Goal: Task Accomplishment & Management: Use online tool/utility

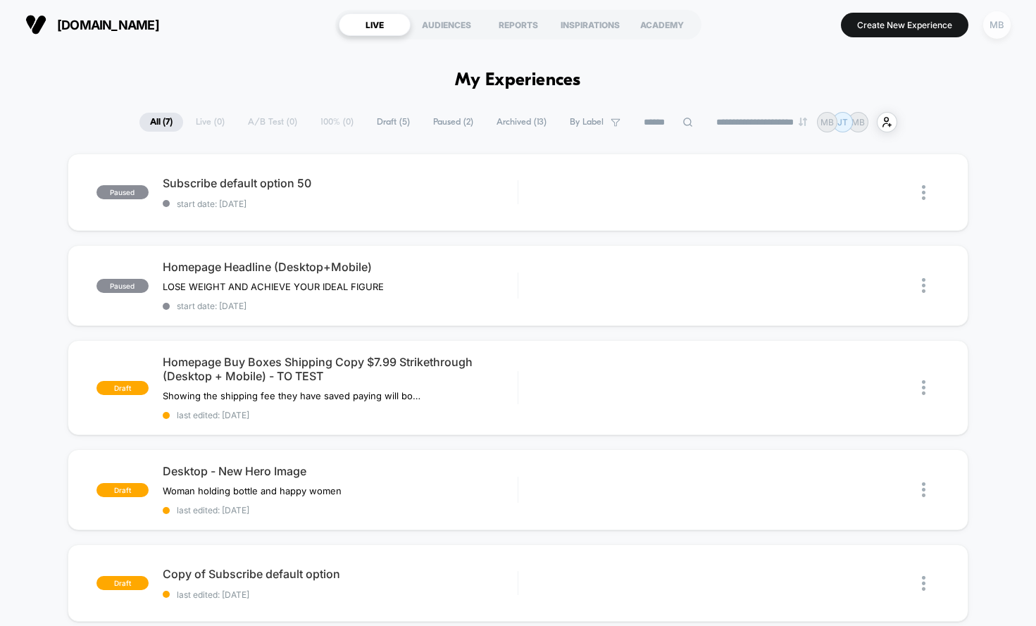
click at [997, 24] on div "MB" at bounding box center [996, 24] width 27 height 27
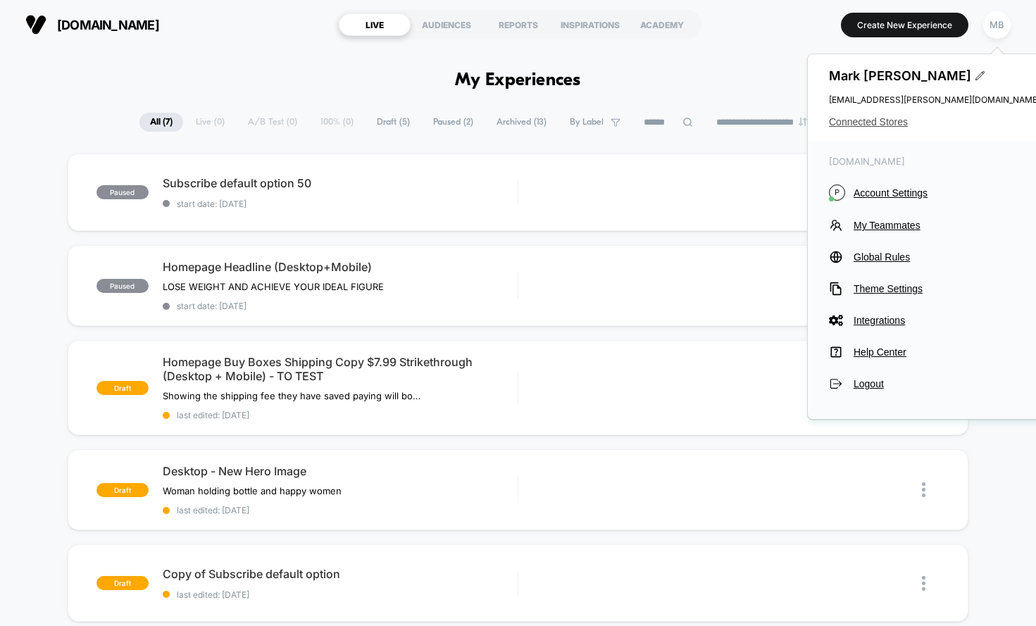
click at [890, 122] on span "Connected Stores" at bounding box center [934, 121] width 211 height 11
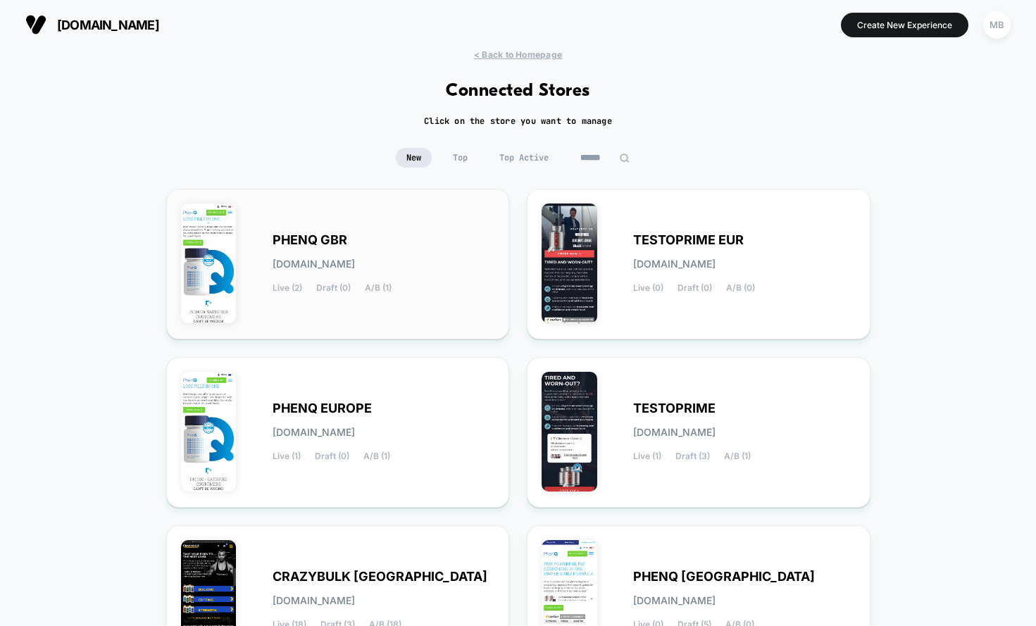
click at [316, 236] on span "PHENQ GBR" at bounding box center [310, 240] width 75 height 10
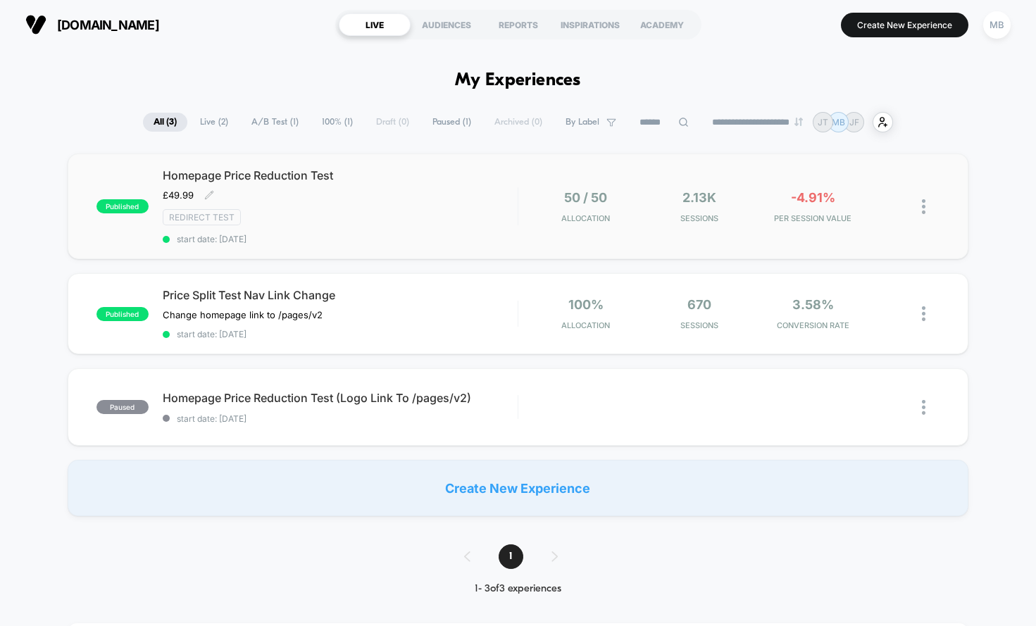
click at [276, 177] on span "Homepage Price Reduction Test" at bounding box center [340, 175] width 355 height 14
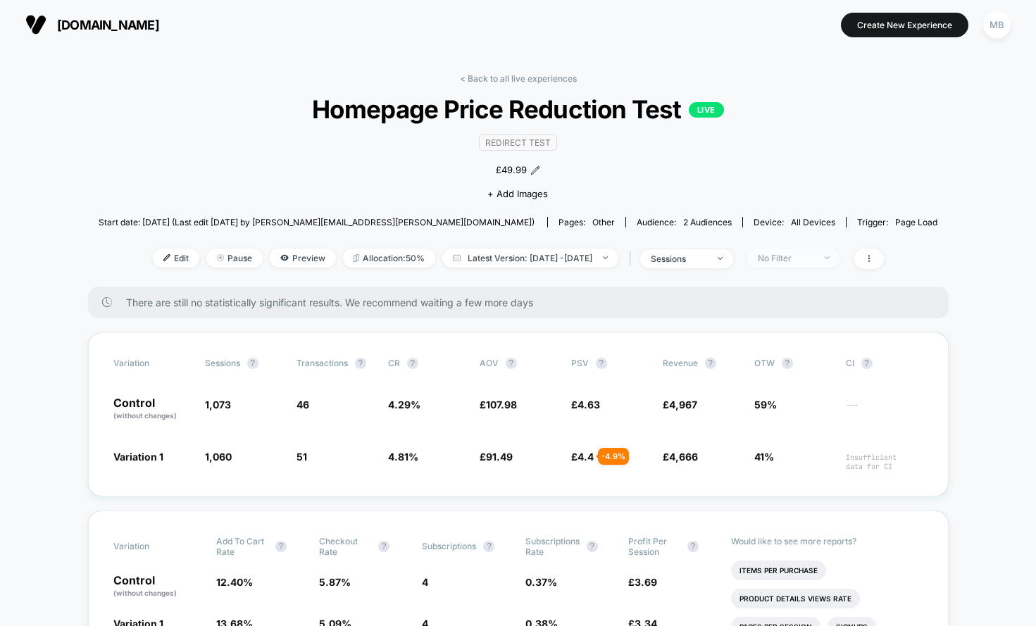
click at [814, 259] on div "No Filter" at bounding box center [786, 258] width 56 height 11
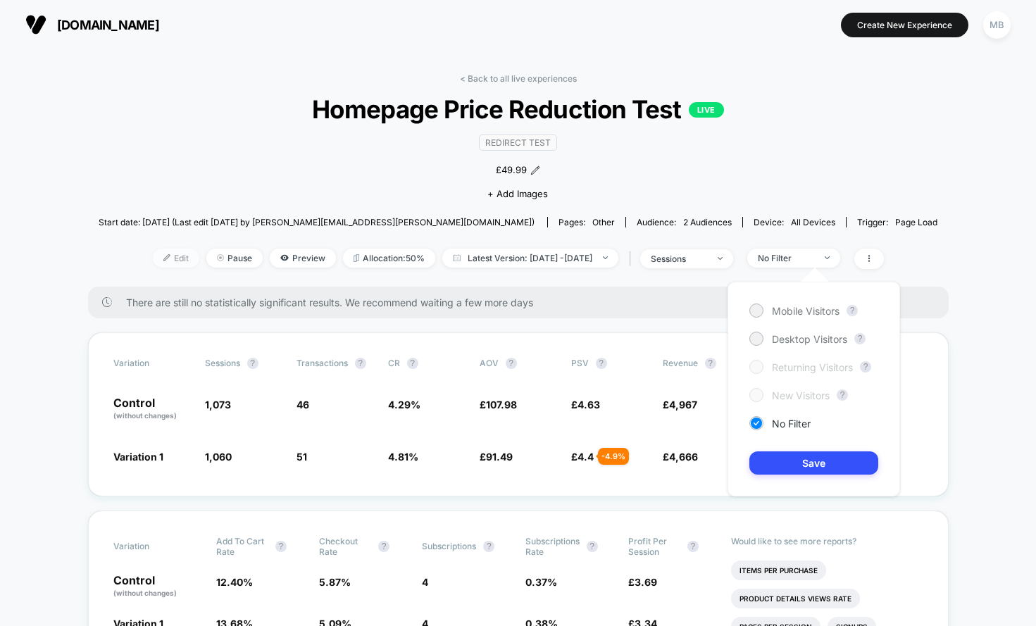
click at [153, 256] on span "Edit" at bounding box center [176, 258] width 46 height 19
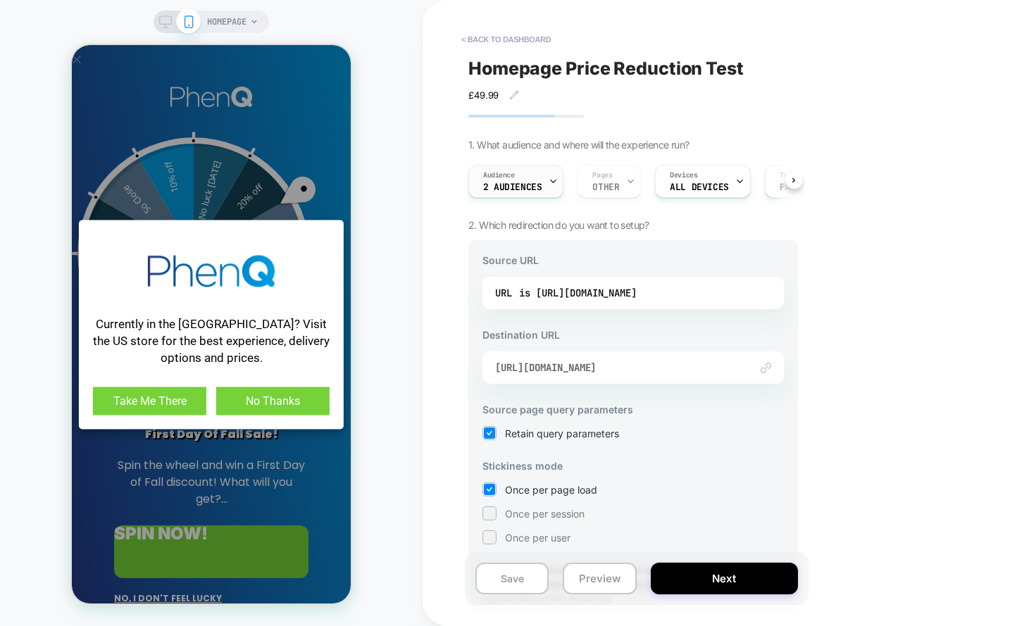
click at [553, 178] on icon at bounding box center [553, 181] width 9 height 9
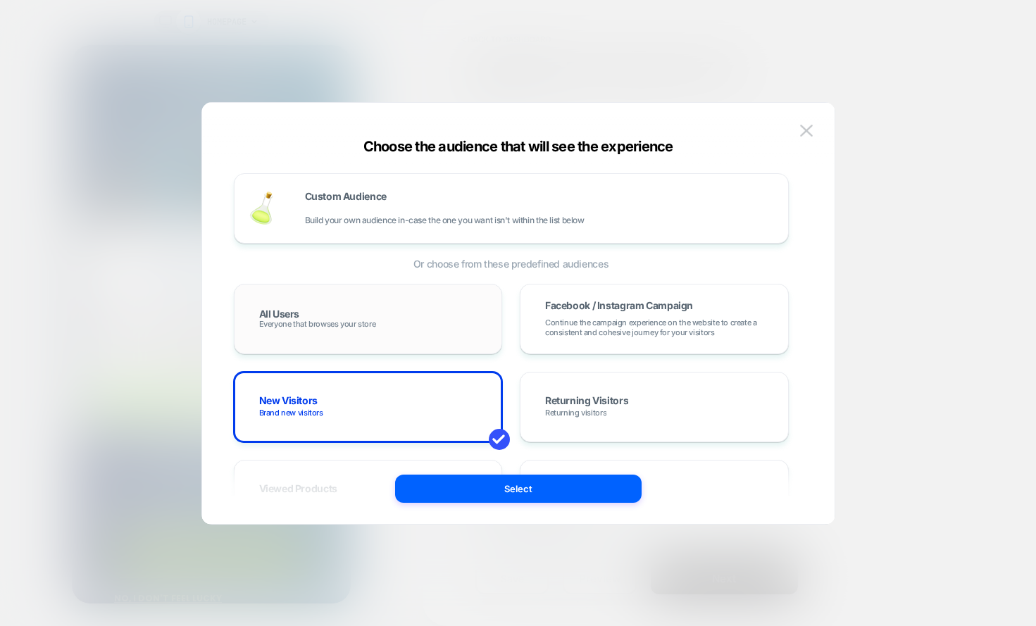
click at [397, 317] on div "All Users Everyone that browses your store" at bounding box center [368, 319] width 239 height 41
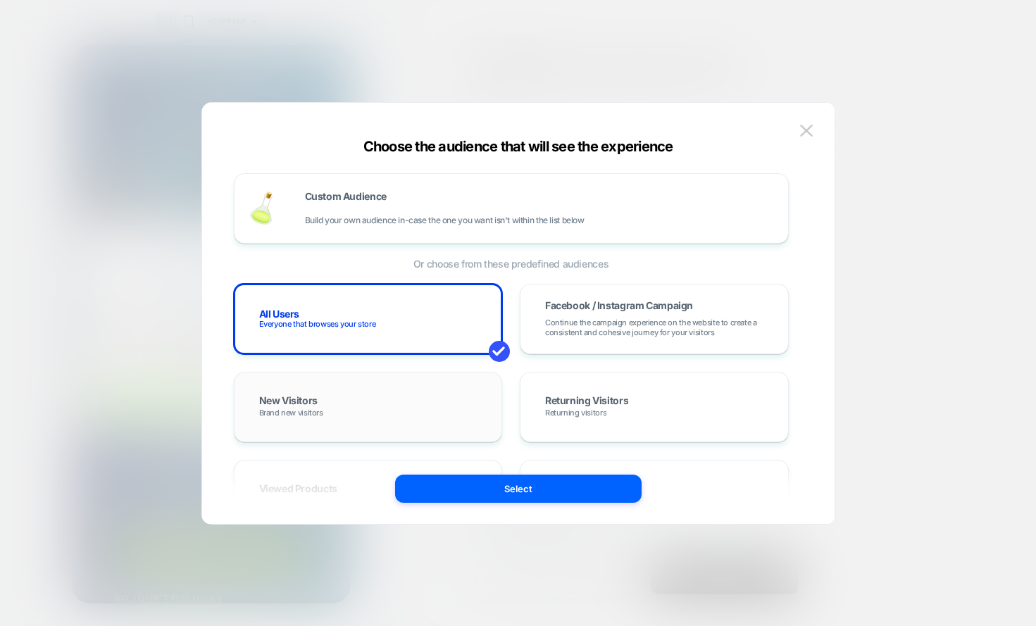
click at [444, 376] on div "New Visitors Brand new visitors" at bounding box center [368, 407] width 269 height 70
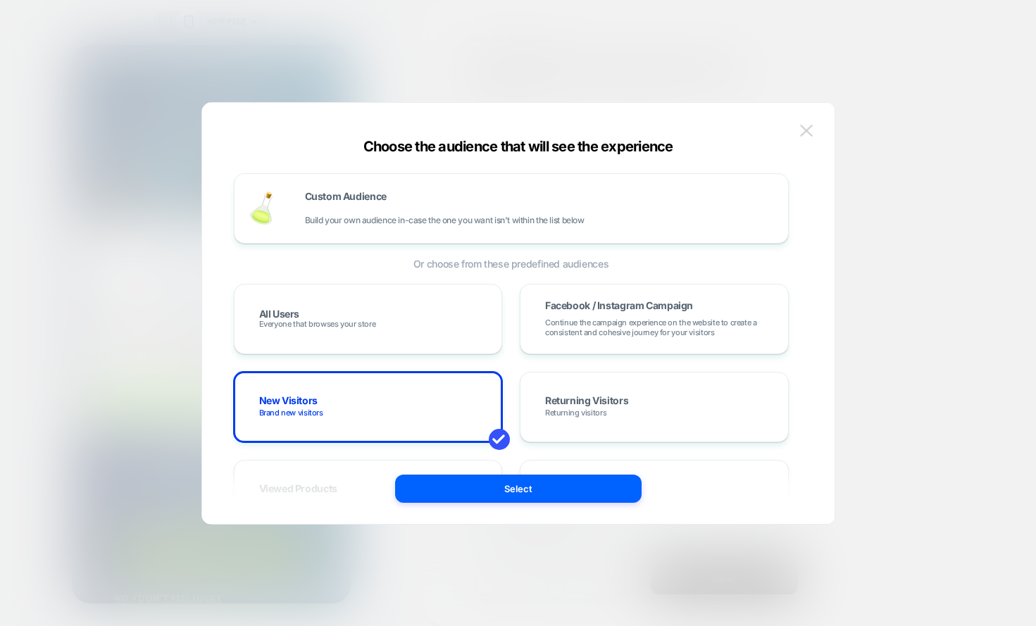
click at [808, 127] on img at bounding box center [806, 131] width 13 height 12
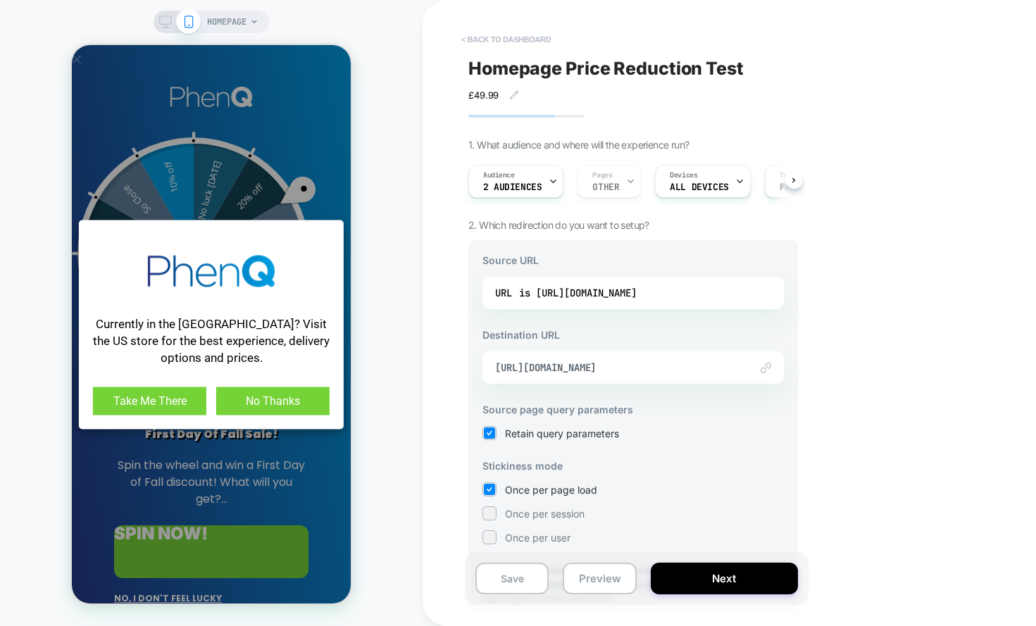
click at [508, 37] on button "< back to dashboard" at bounding box center [506, 39] width 104 height 23
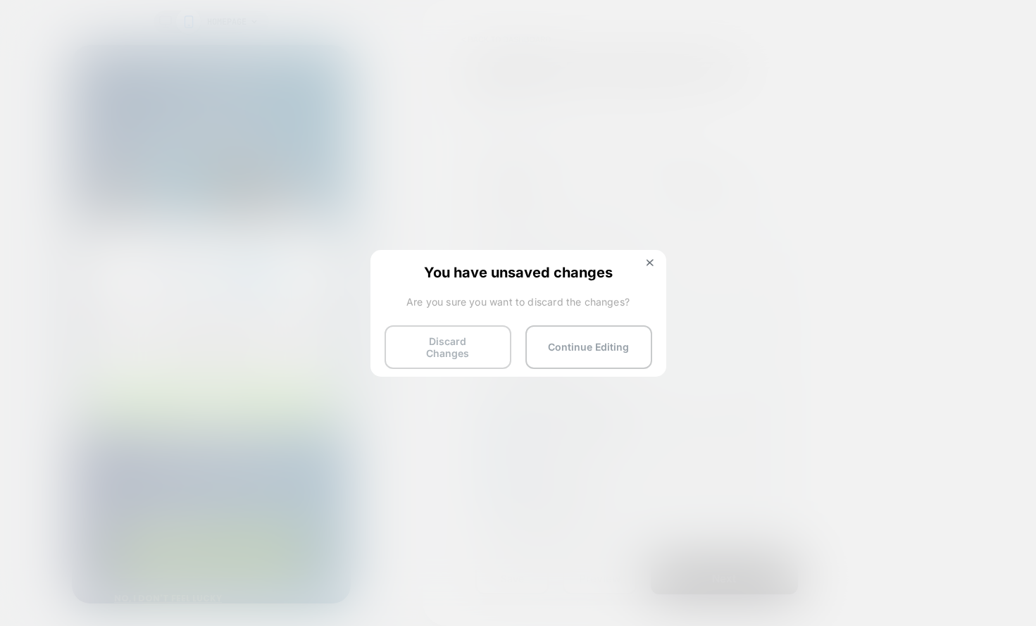
click at [430, 335] on button "Discard Changes" at bounding box center [448, 347] width 127 height 44
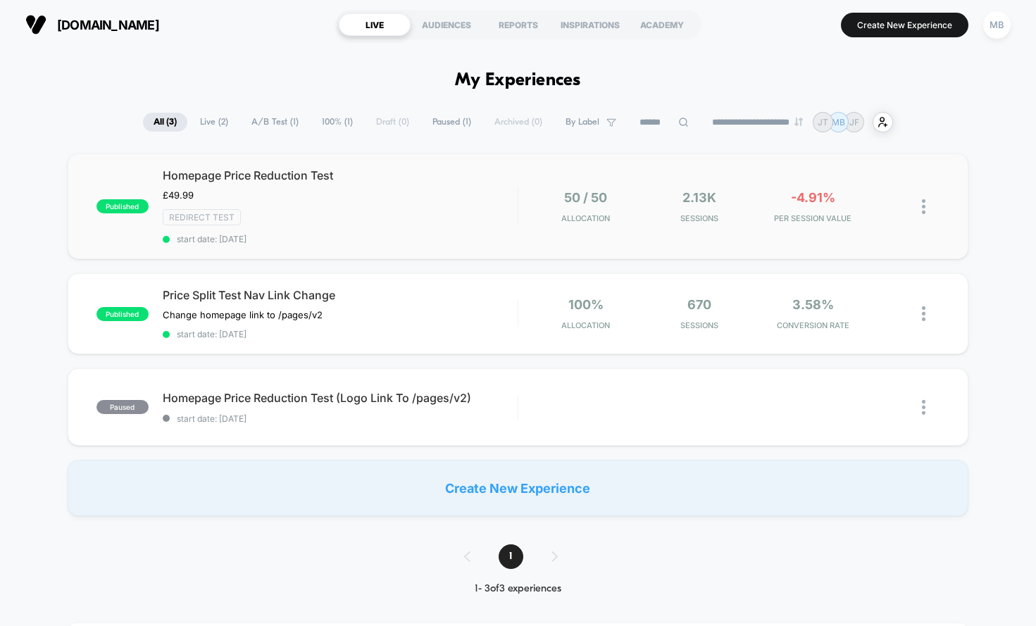
click at [232, 168] on div "published Homepage Price Reduction Test £49.99 Click to edit experience details…" at bounding box center [518, 207] width 901 height 106
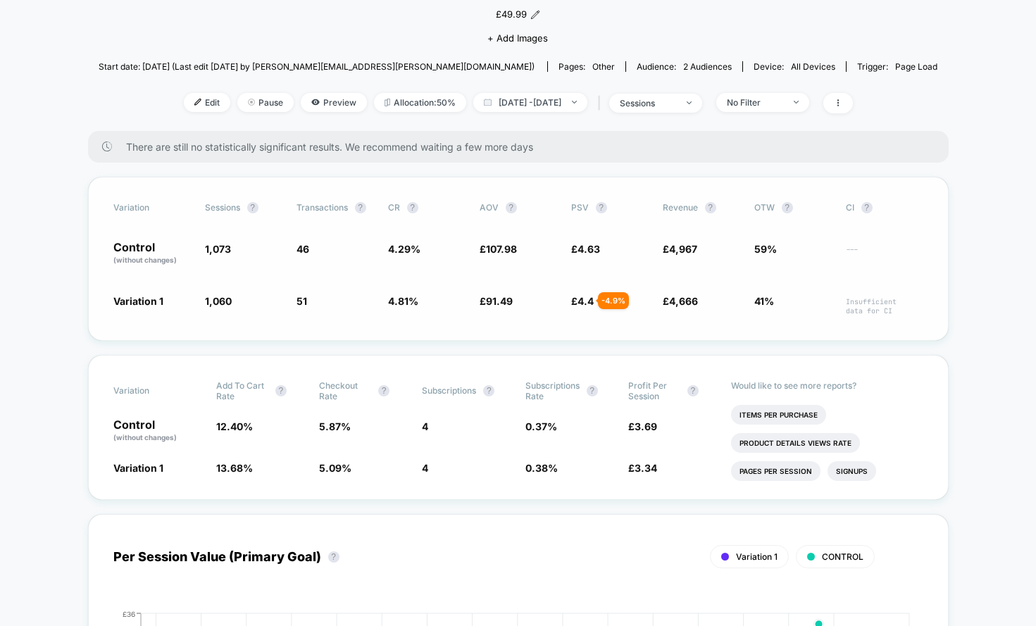
scroll to position [160, 0]
